Goal: Task Accomplishment & Management: Manage account settings

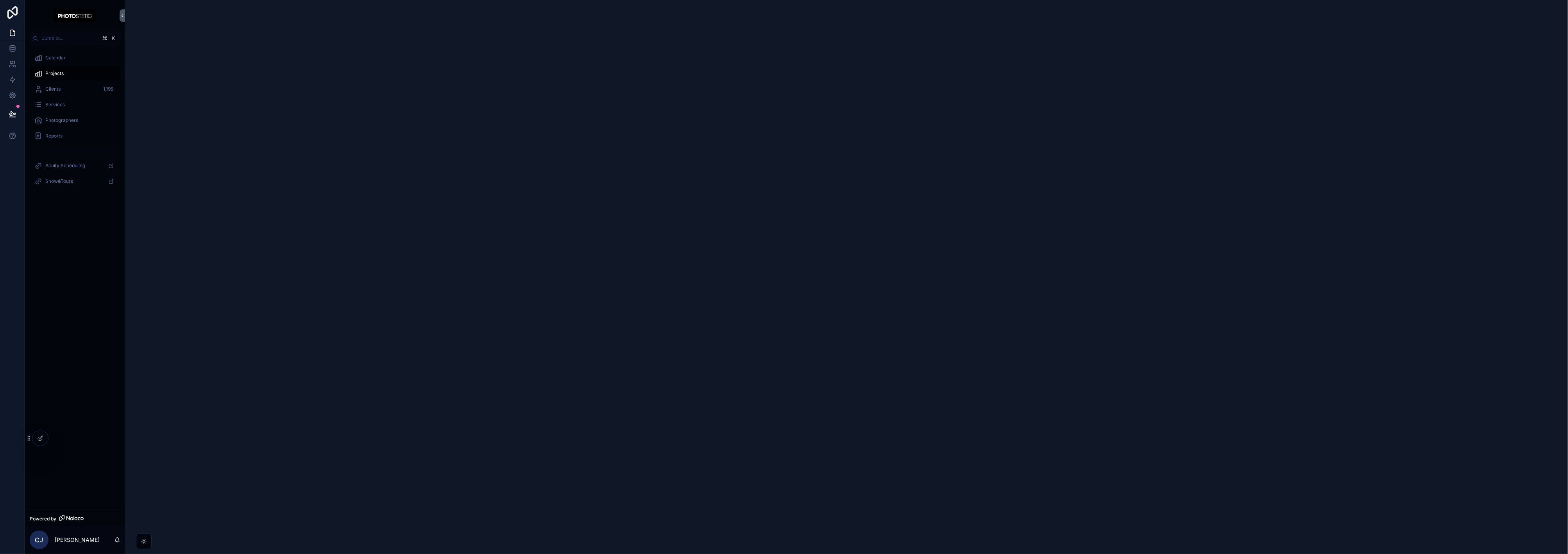
click at [79, 58] on div "Calendar" at bounding box center [75, 58] width 82 height 13
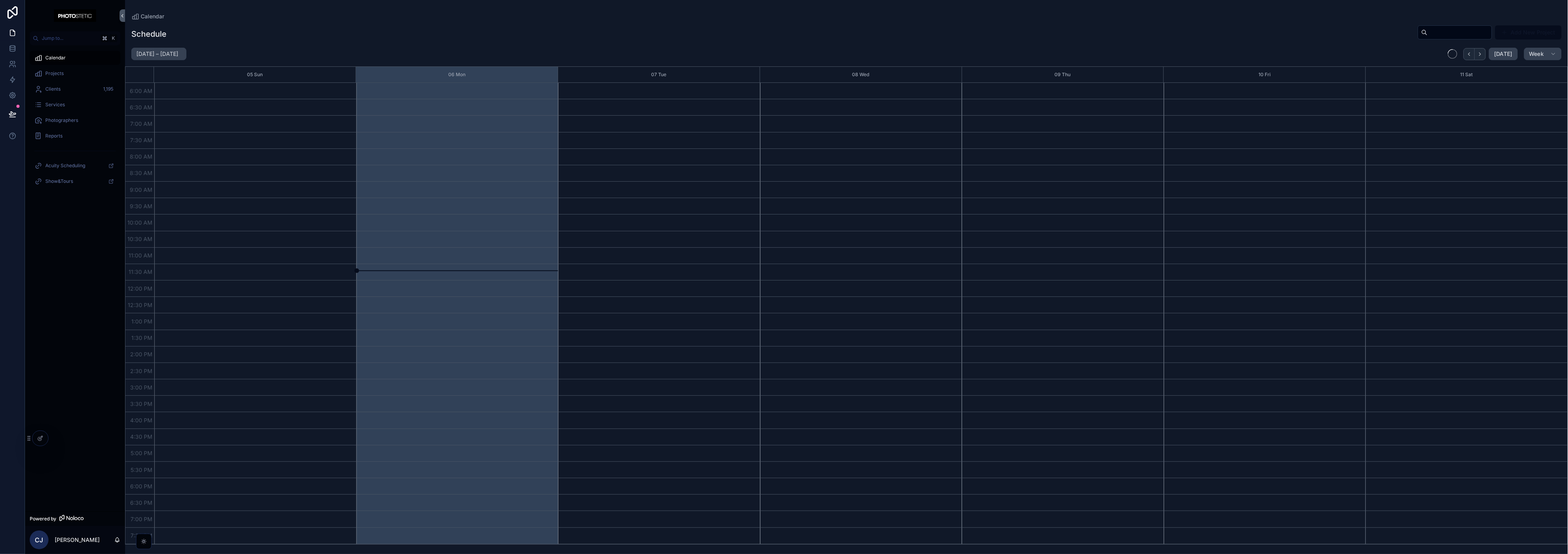
click at [47, 74] on span "Projects" at bounding box center [54, 73] width 18 height 6
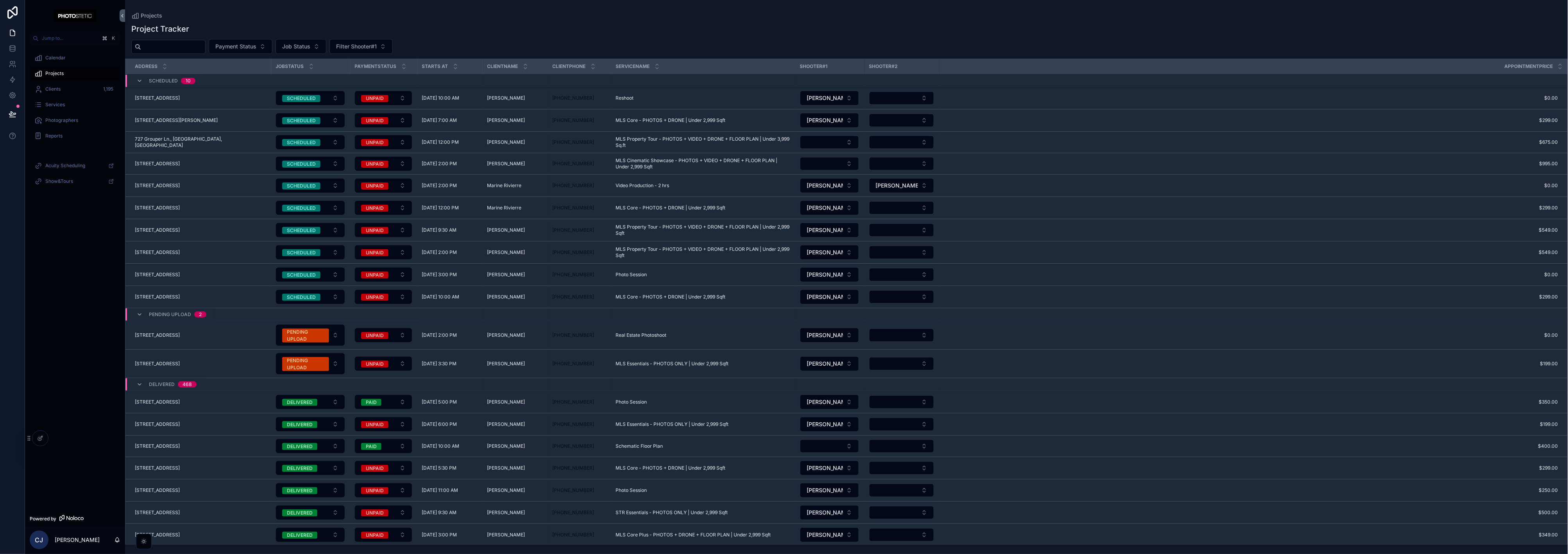
click at [180, 100] on span "[STREET_ADDRESS]" at bounding box center [157, 98] width 45 height 6
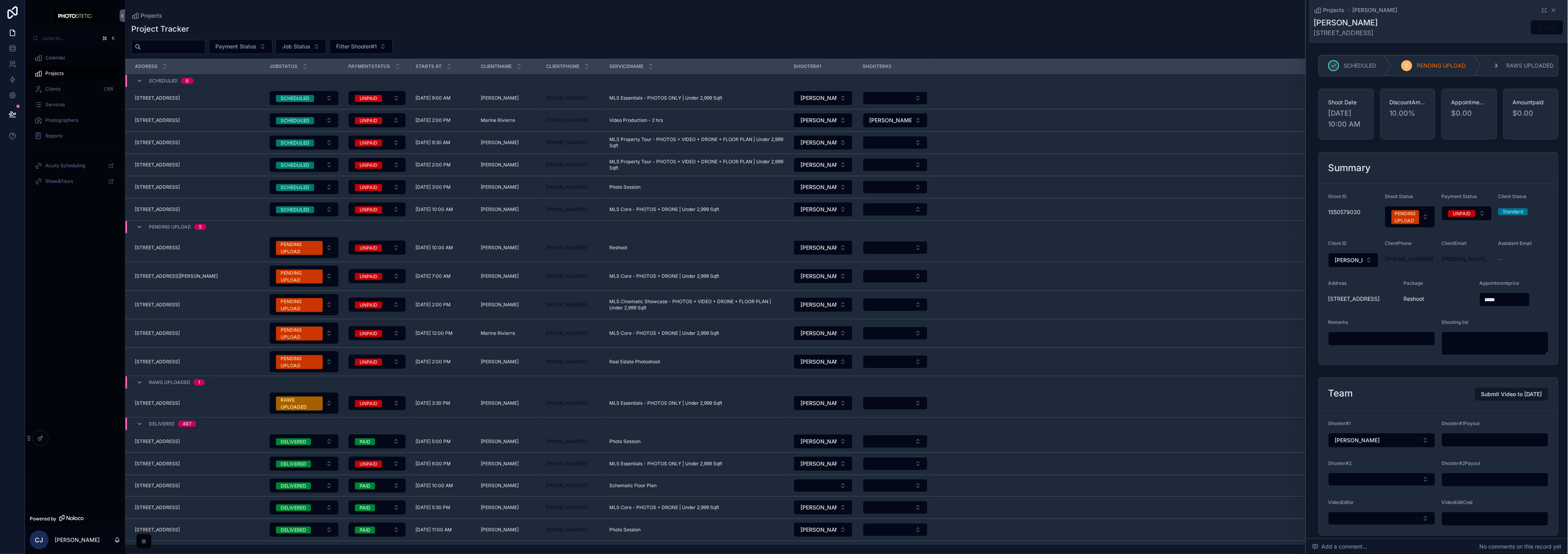
click at [165, 100] on span "[STREET_ADDRESS]" at bounding box center [157, 98] width 45 height 6
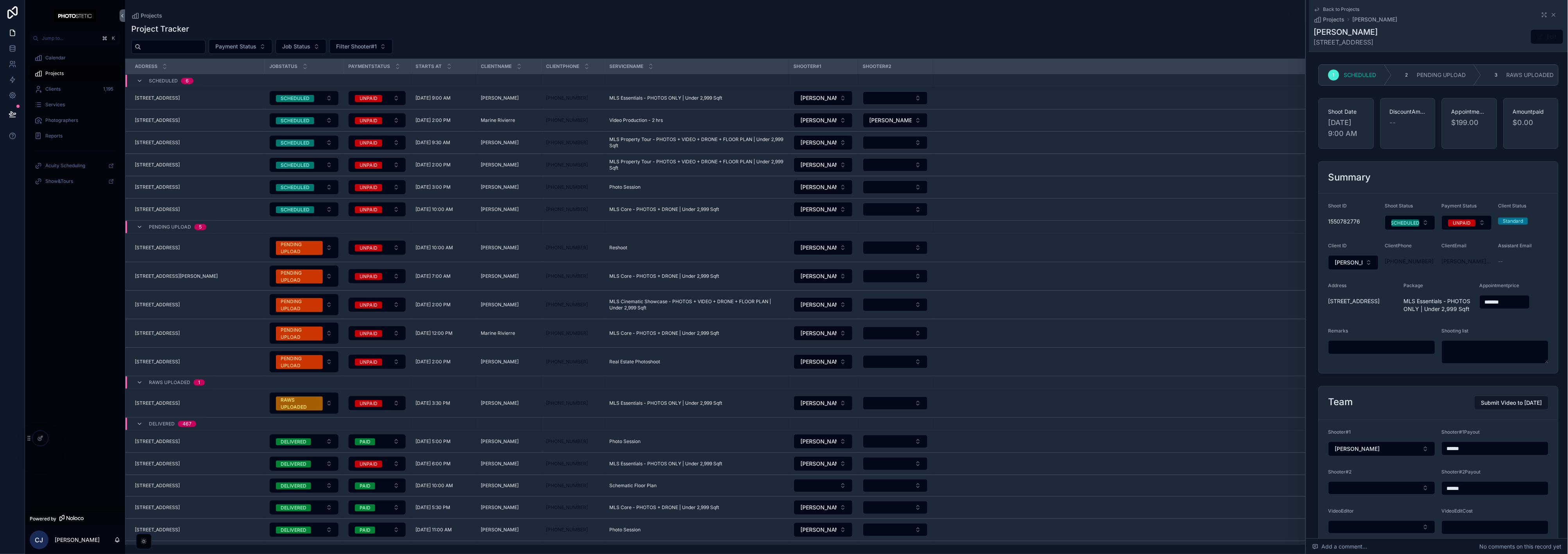
click at [180, 97] on span "[STREET_ADDRESS]" at bounding box center [157, 98] width 45 height 6
click at [152, 245] on span "[STREET_ADDRESS]" at bounding box center [157, 248] width 45 height 6
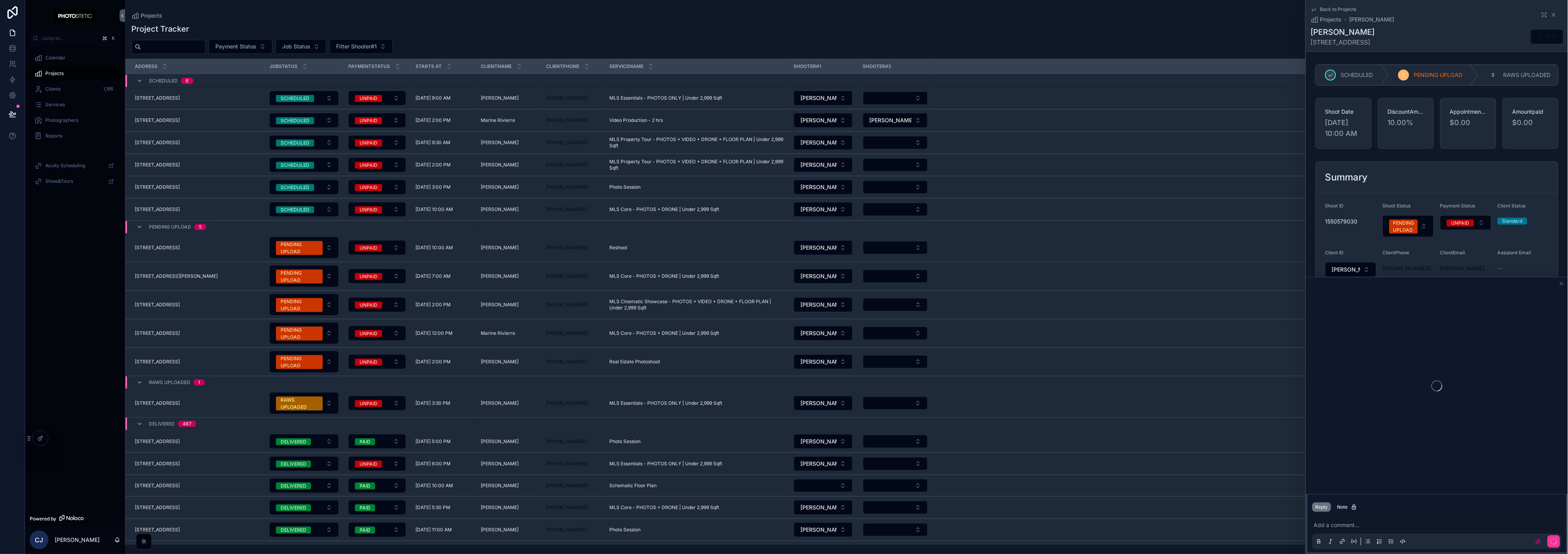
click at [40, 392] on div at bounding box center [40, 438] width 16 height 15
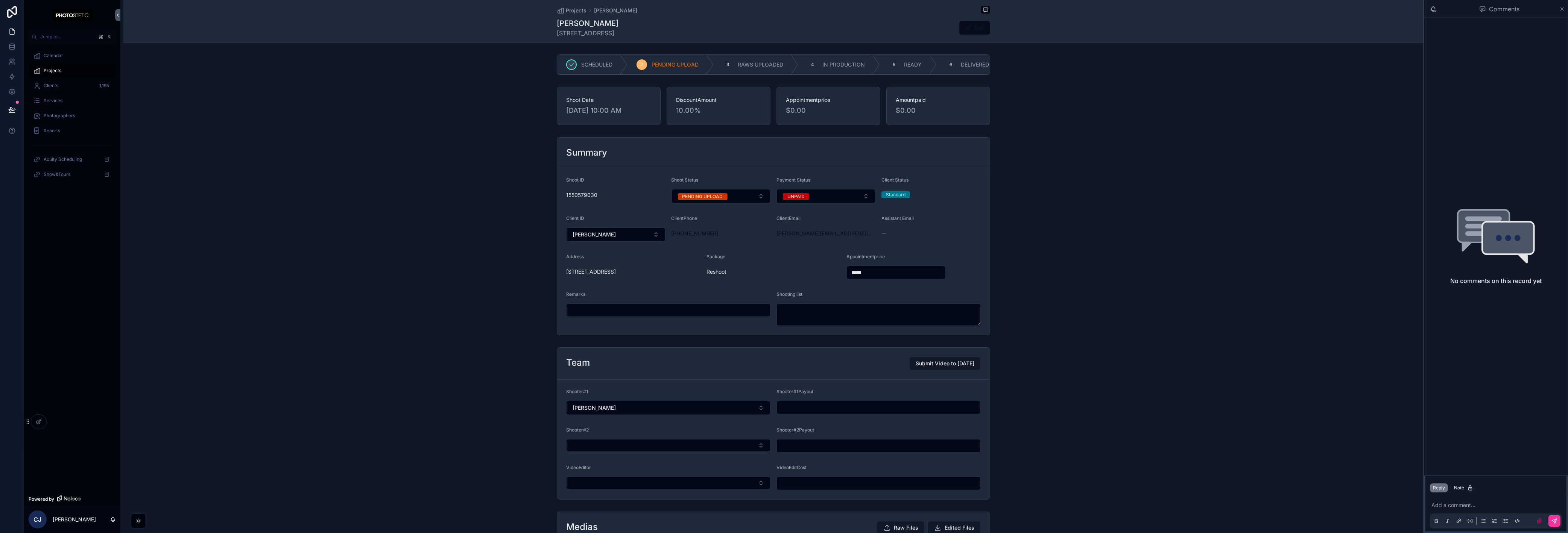
click at [41, 418] on div at bounding box center [38, 422] width 15 height 14
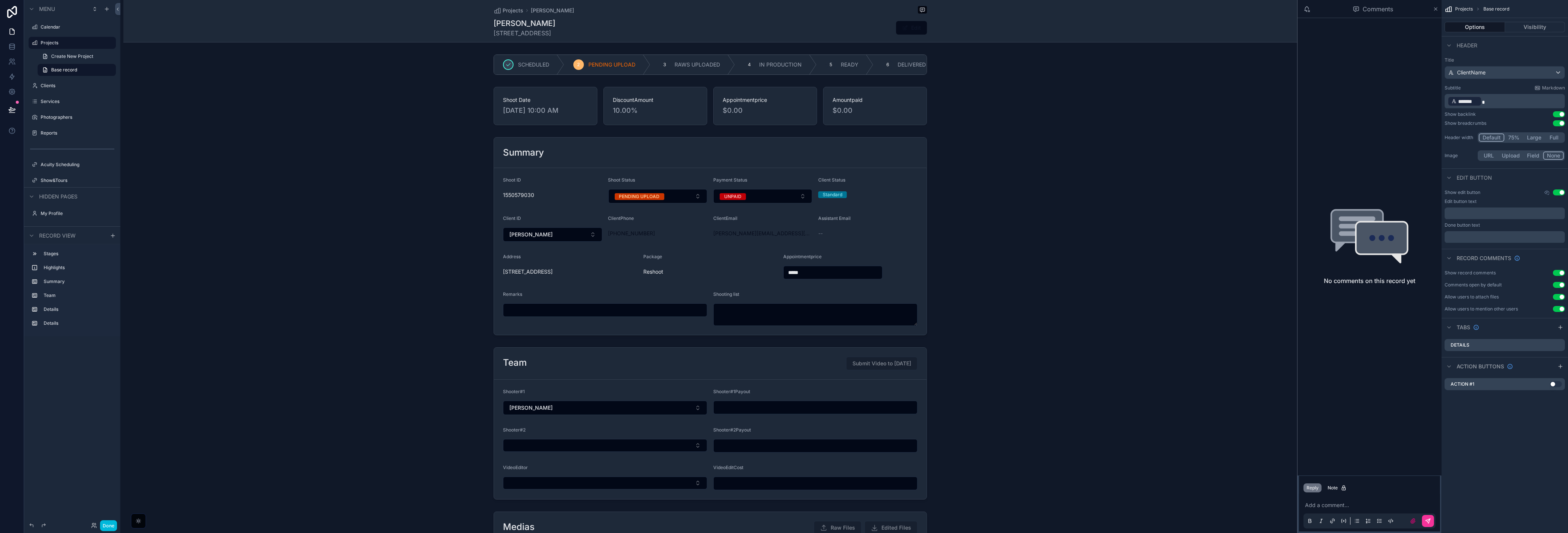
click at [707, 282] on div "scrollable content" at bounding box center [710, 237] width 1174 height 204
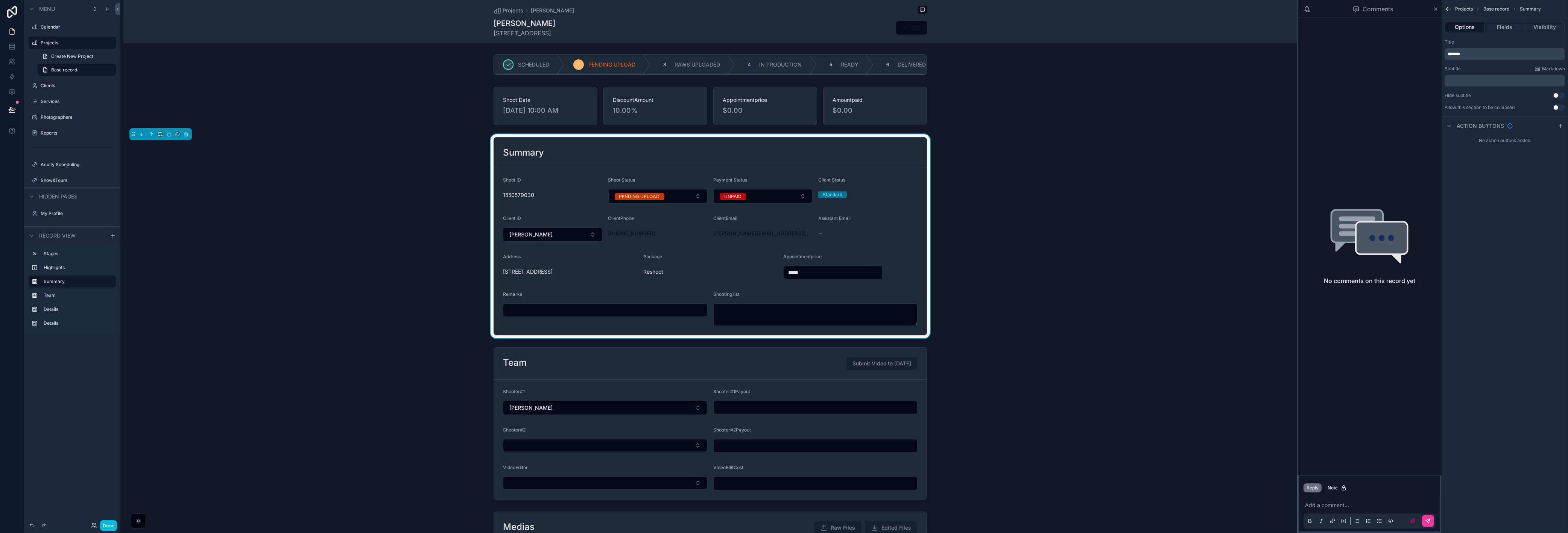
click at [648, 198] on div "PENDING UPLOAD" at bounding box center [639, 197] width 41 height 7
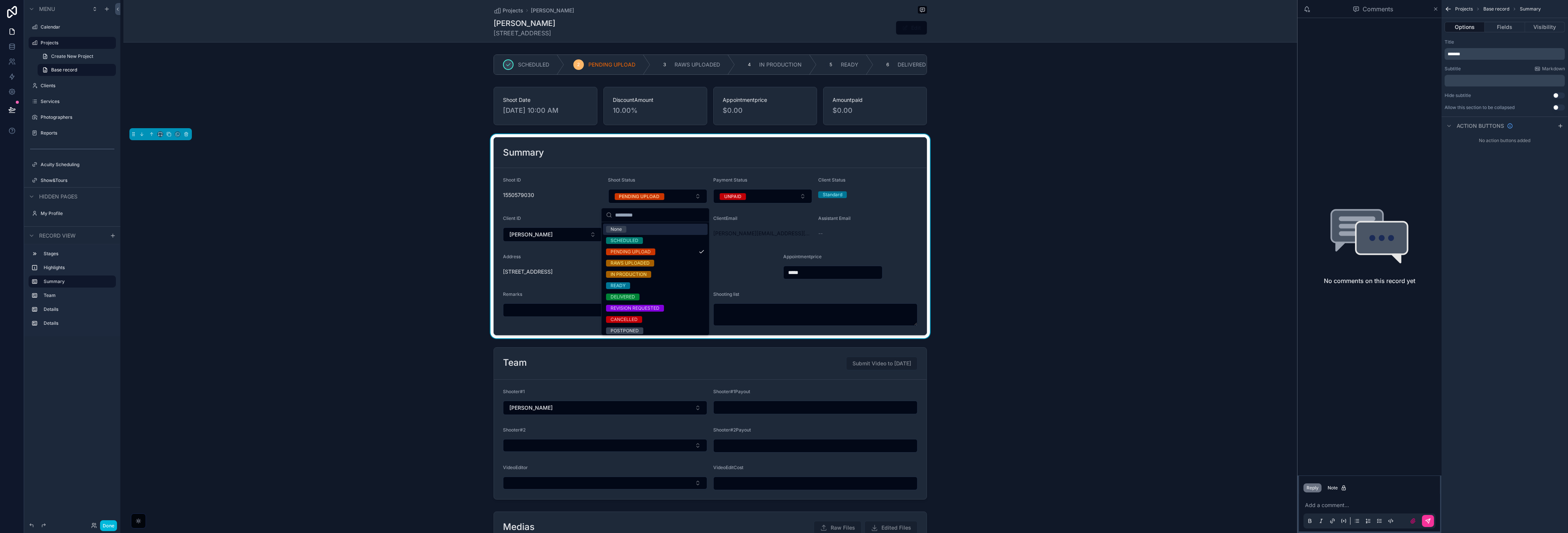
click at [573, 201] on div "1550579030" at bounding box center [552, 195] width 99 height 12
